Goal: Information Seeking & Learning: Learn about a topic

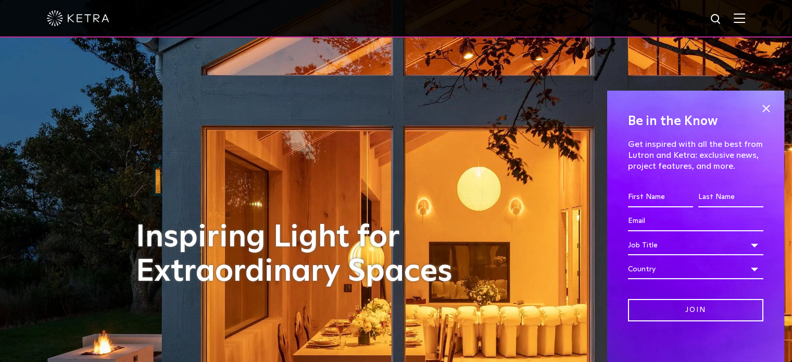
click at [744, 19] on img at bounding box center [739, 18] width 11 height 10
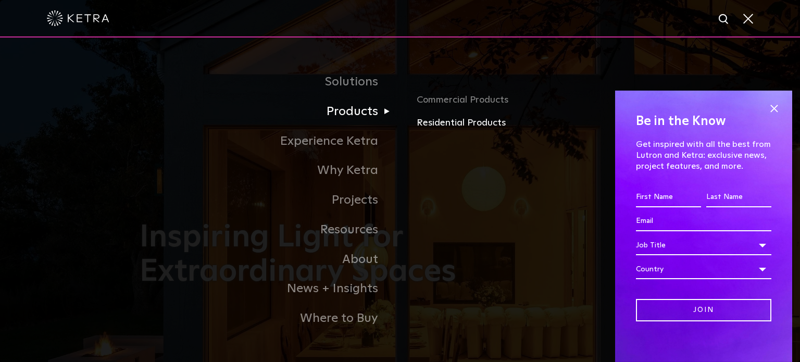
click at [446, 129] on link "Residential Products" at bounding box center [539, 123] width 244 height 15
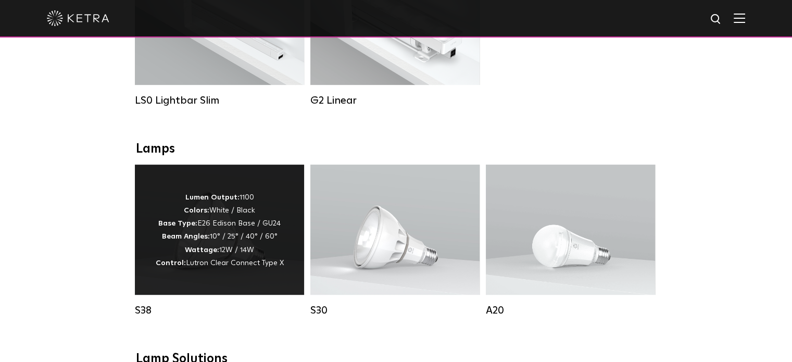
scroll to position [485, 0]
click at [237, 285] on div "Lumen Output: 1100 Colors: White / Black Base Type: E26 Edison Base / GU24 Beam…" at bounding box center [219, 229] width 169 height 130
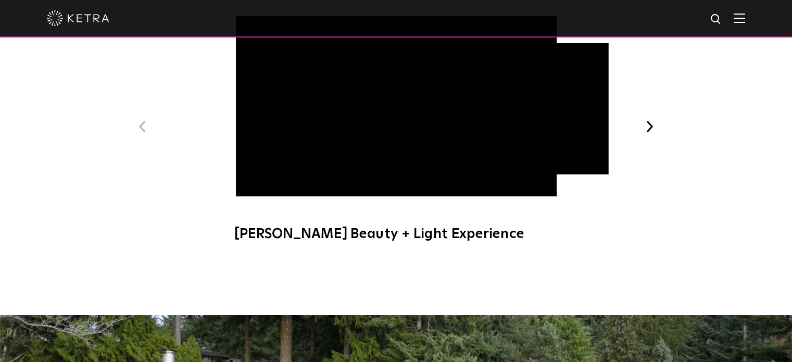
scroll to position [691, 0]
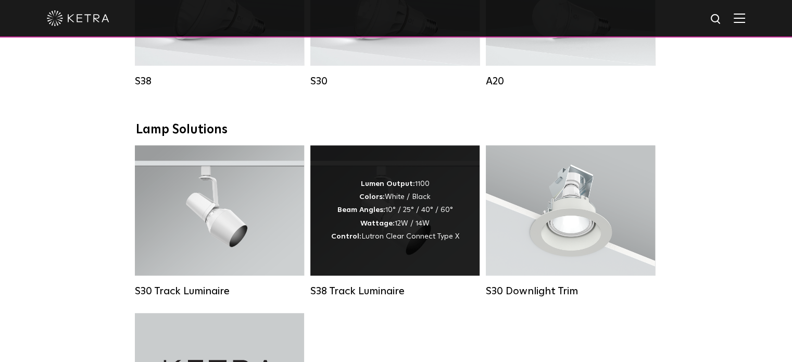
scroll to position [714, 0]
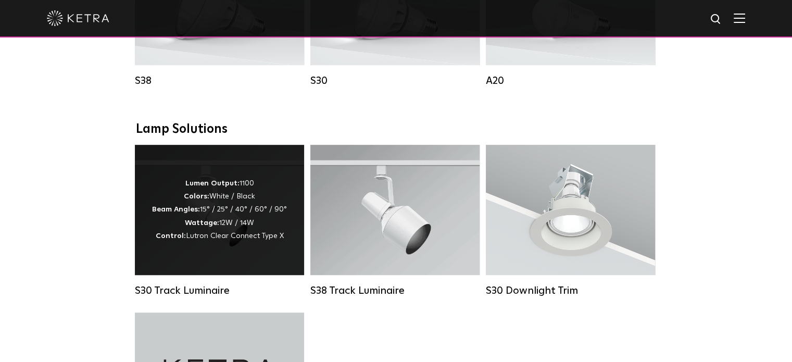
click at [268, 215] on div "Lumen Output: 1100 Colors: White / Black Beam Angles: 15° / 25° / 40° / 60° / 9…" at bounding box center [219, 210] width 135 height 66
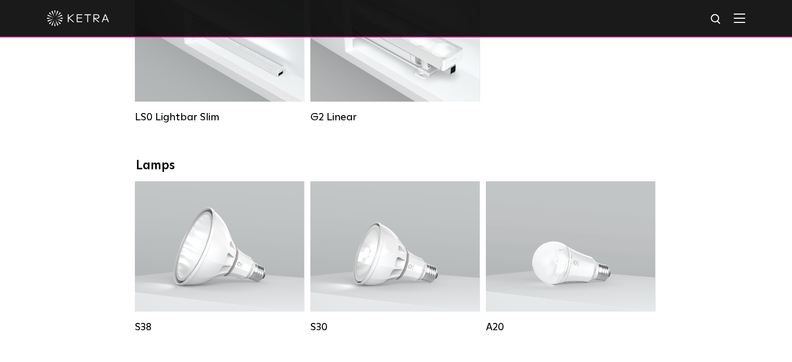
scroll to position [577, 0]
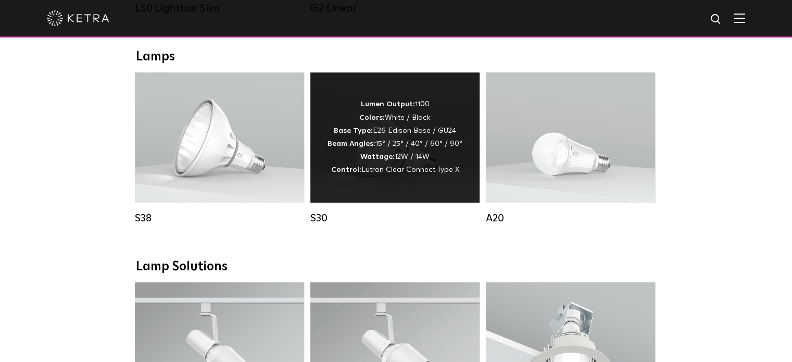
click at [399, 195] on div "Lumen Output: 1100 Colors: White / Black Base Type: E26 Edison Base / GU24 Beam…" at bounding box center [394, 137] width 169 height 130
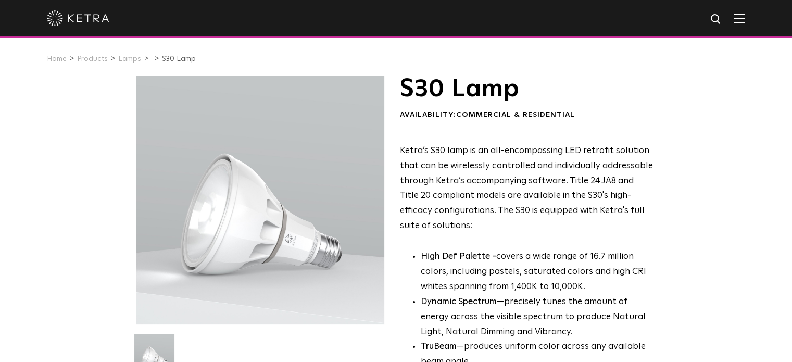
click at [745, 17] on img at bounding box center [739, 18] width 11 height 10
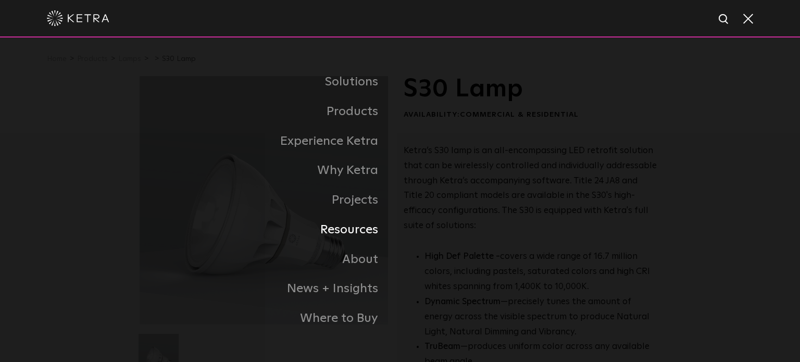
click at [352, 232] on link "Resources" at bounding box center [270, 230] width 260 height 30
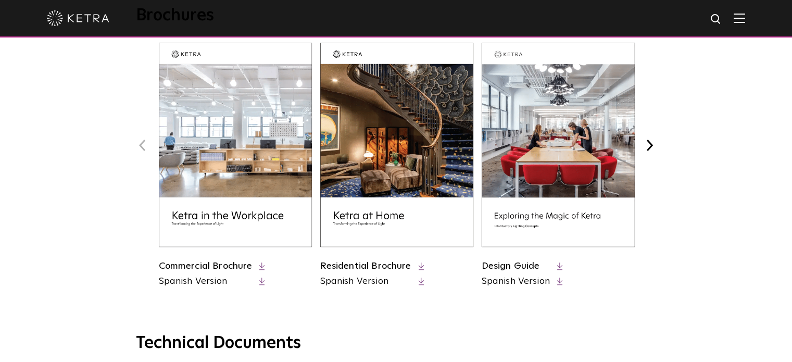
scroll to position [435, 0]
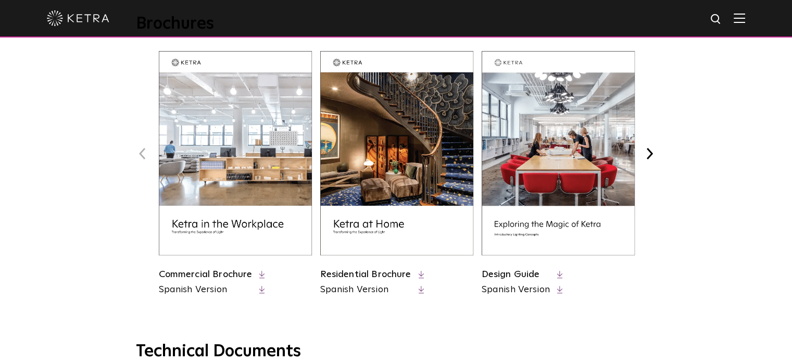
click at [369, 270] on link "Residential Brochure" at bounding box center [365, 274] width 91 height 9
